Goal: Consume media (video, audio)

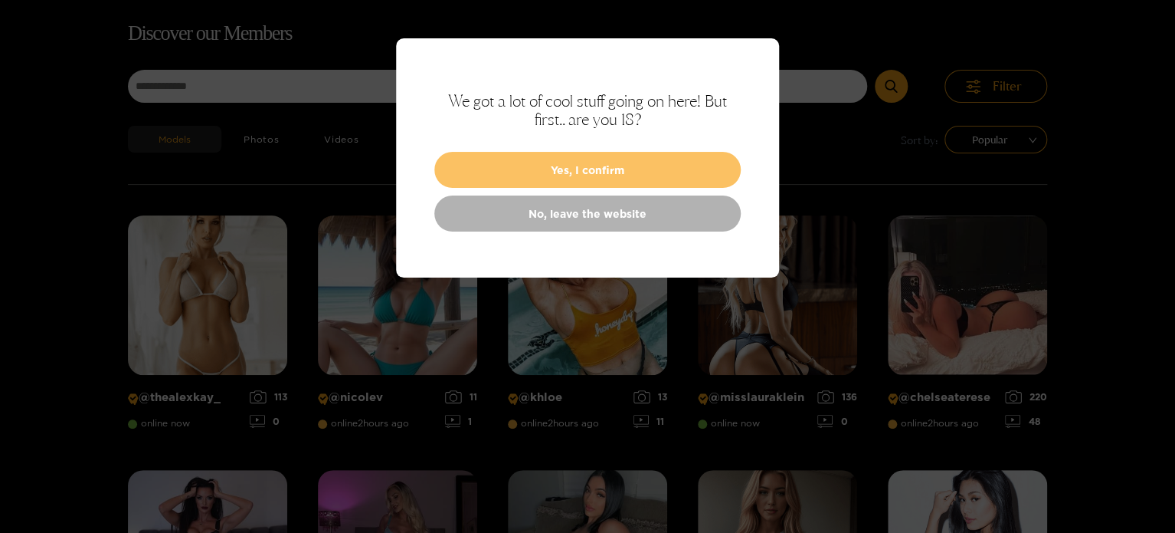
scroll to position [98, 0]
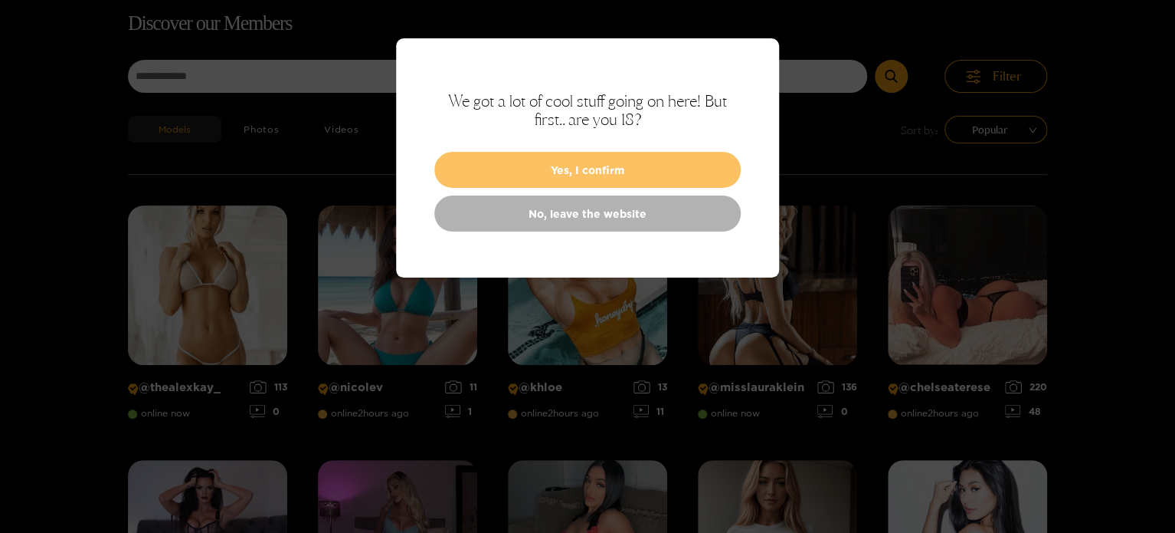
click at [657, 159] on button "Yes, I confirm" at bounding box center [587, 170] width 307 height 36
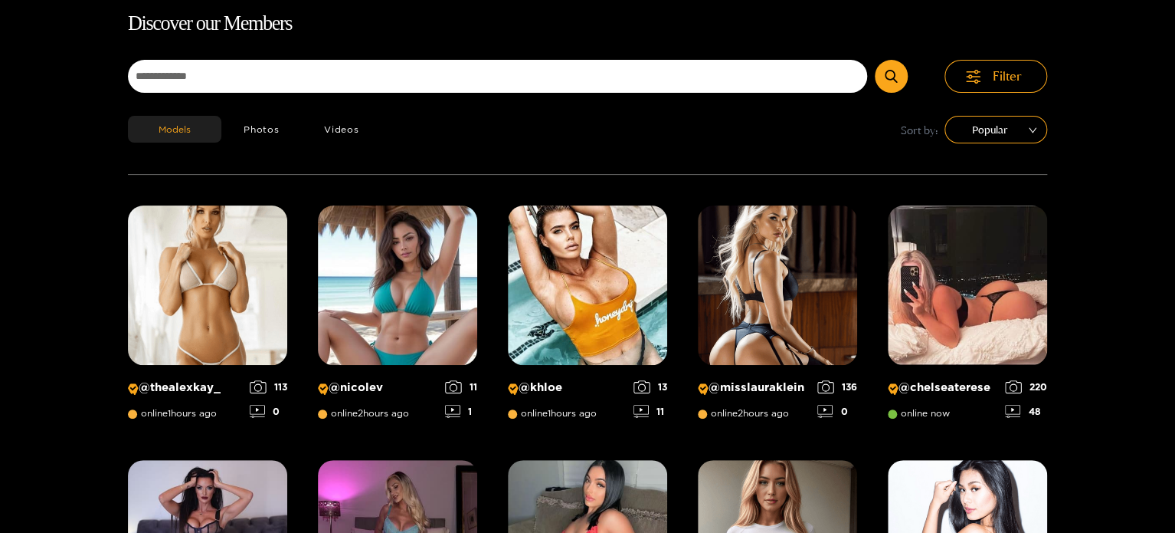
scroll to position [0, 0]
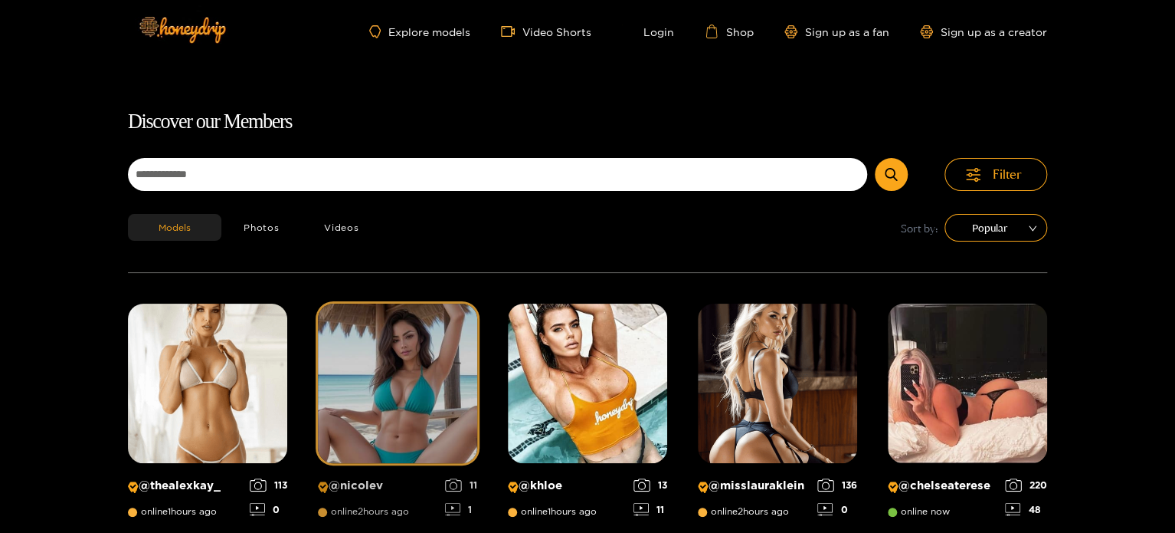
click at [388, 413] on img at bounding box center [397, 382] width 159 height 159
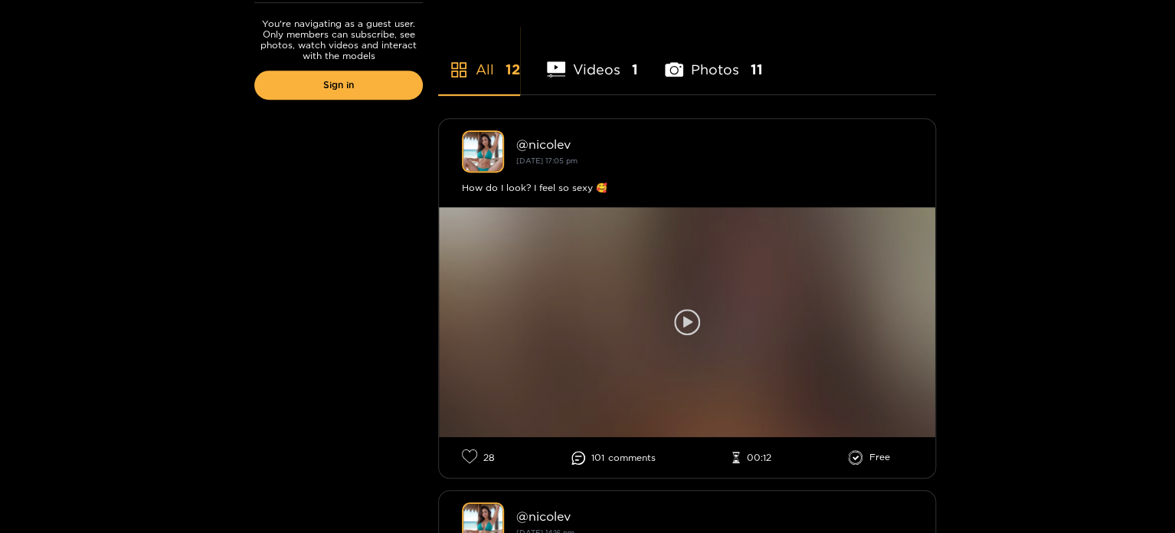
scroll to position [383, 0]
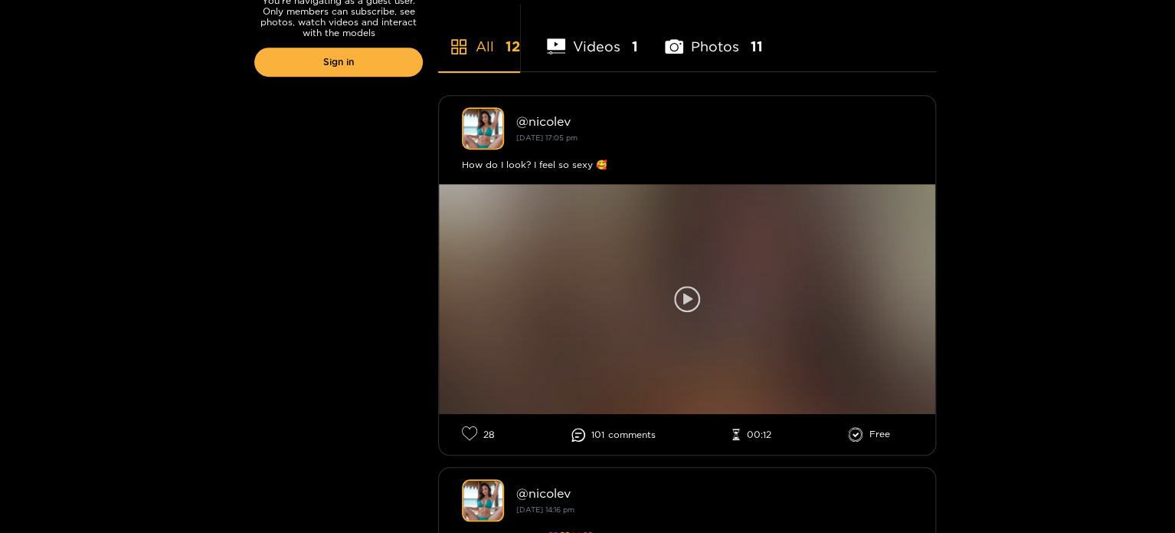
click at [683, 300] on icon at bounding box center [687, 299] width 26 height 26
